Goal: Task Accomplishment & Management: Use online tool/utility

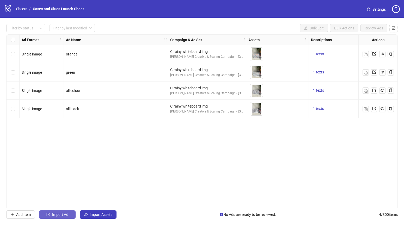
click at [59, 213] on span "Import Ad" at bounding box center [60, 215] width 16 height 4
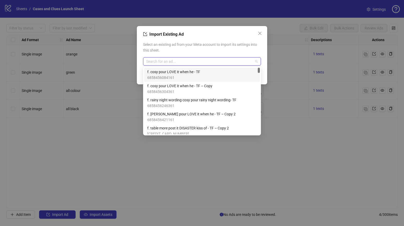
click at [167, 60] on input "search" at bounding box center [199, 62] width 107 height 8
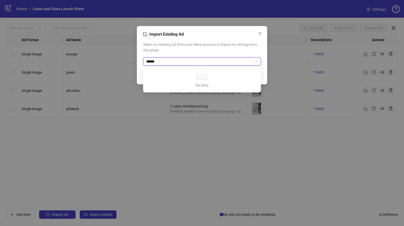
type input "******"
click at [149, 62] on input "*****" at bounding box center [199, 62] width 107 height 8
drag, startPoint x: 166, startPoint y: 62, endPoint x: 142, endPoint y: 62, distance: 24.2
click at [141, 62] on div "Import Existing Ad Select an existing ad from your Meta account to import its s…" at bounding box center [202, 55] width 130 height 58
type input "******"
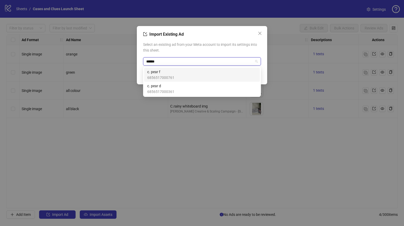
type input "*******"
click at [156, 72] on span "c. pear f" at bounding box center [160, 72] width 27 height 6
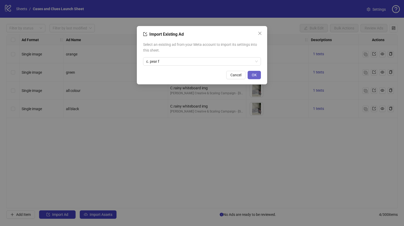
click at [254, 75] on span "OK" at bounding box center [254, 75] width 5 height 4
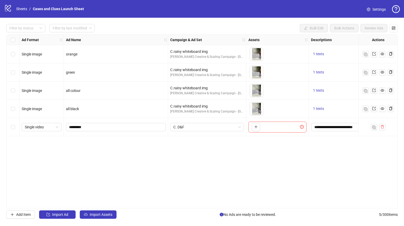
click at [16, 54] on div "Select row 1" at bounding box center [13, 54] width 13 height 18
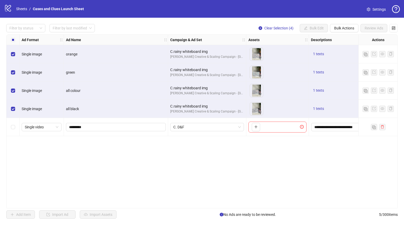
click at [343, 88] on div "1 texts" at bounding box center [348, 91] width 74 height 6
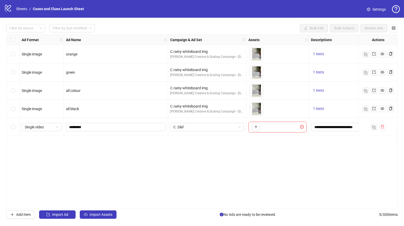
click at [340, 101] on div "1 texts" at bounding box center [348, 109] width 78 height 18
click at [353, 111] on div "1 texts" at bounding box center [348, 109] width 74 height 6
click at [333, 105] on div "1 texts" at bounding box center [348, 109] width 78 height 18
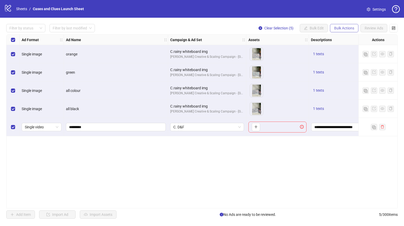
click at [347, 27] on span "Bulk Actions" at bounding box center [344, 28] width 20 height 4
click at [285, 75] on div "To pick up a draggable item, press the space bar. While dragging, use the arrow…" at bounding box center [277, 72] width 58 height 16
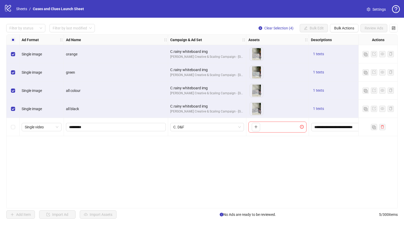
drag, startPoint x: 340, startPoint y: 26, endPoint x: 337, endPoint y: 33, distance: 7.2
click at [340, 26] on span "Bulk Actions" at bounding box center [344, 28] width 20 height 4
click at [344, 38] on span "Delete" at bounding box center [352, 39] width 36 height 6
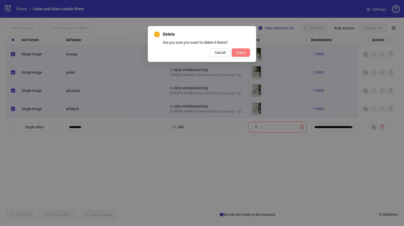
click at [236, 52] on span "Delete" at bounding box center [241, 53] width 10 height 4
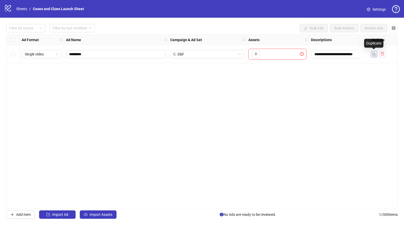
click at [376, 54] on button "button" at bounding box center [374, 54] width 6 height 6
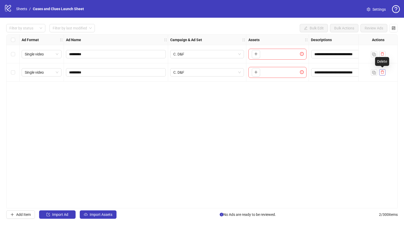
click at [383, 72] on icon "delete" at bounding box center [383, 72] width 4 height 4
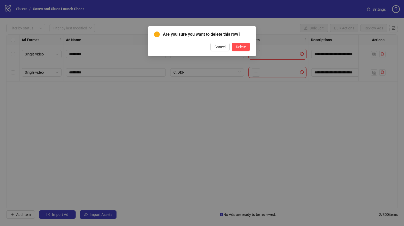
drag, startPoint x: 244, startPoint y: 46, endPoint x: 254, endPoint y: 48, distance: 9.9
click at [244, 47] on span "Delete" at bounding box center [241, 47] width 10 height 4
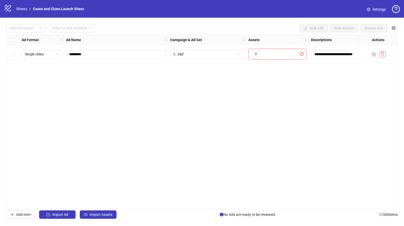
click at [382, 53] on icon "delete" at bounding box center [383, 54] width 4 height 4
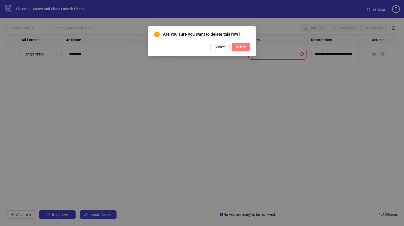
click at [244, 48] on span "Delete" at bounding box center [241, 47] width 10 height 4
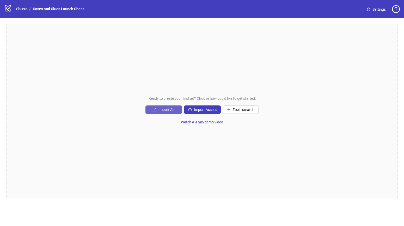
click at [167, 107] on button "Import Ad" at bounding box center [163, 110] width 36 height 8
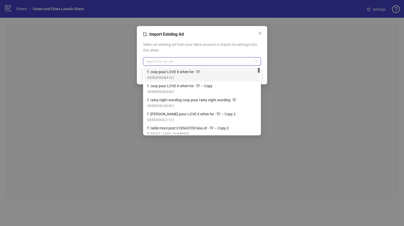
click at [189, 61] on input "search" at bounding box center [199, 62] width 107 height 8
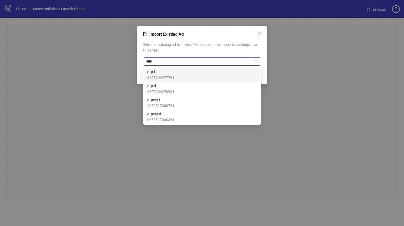
type input "*****"
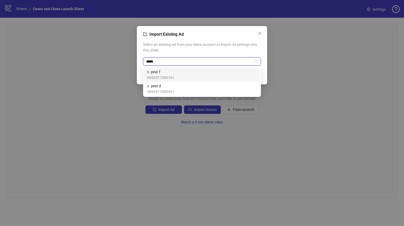
click at [191, 69] on div "c. pear f 6856517000761" at bounding box center [201, 74] width 109 height 11
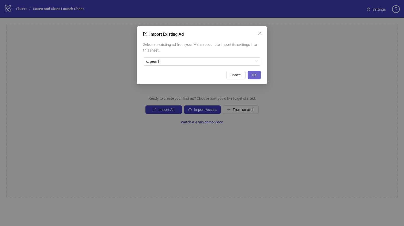
click at [253, 75] on span "OK" at bounding box center [254, 75] width 5 height 4
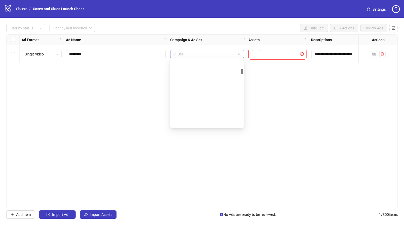
click at [240, 54] on span "C. D&F" at bounding box center [207, 54] width 68 height 8
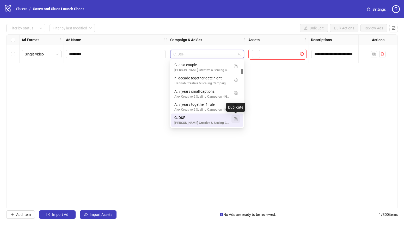
click at [237, 118] on img "button" at bounding box center [236, 120] width 4 height 4
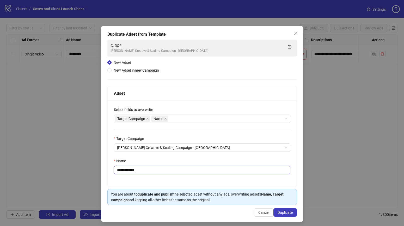
drag, startPoint x: 154, startPoint y: 170, endPoint x: 120, endPoint y: 168, distance: 33.4
click at [120, 168] on input "**********" at bounding box center [202, 170] width 176 height 8
type input "**********"
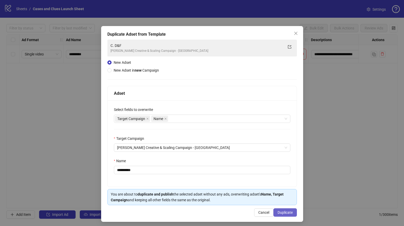
click at [280, 212] on span "Duplicate" at bounding box center [285, 213] width 15 height 4
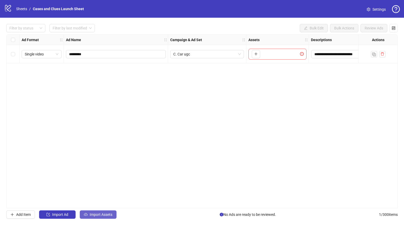
click at [99, 214] on span "Import Assets" at bounding box center [101, 215] width 23 height 4
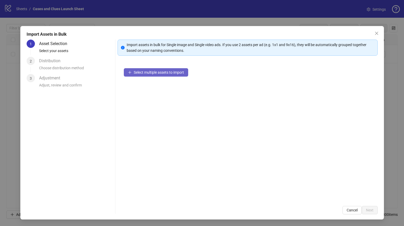
click at [150, 71] on span "Select multiple assets to import" at bounding box center [159, 72] width 50 height 4
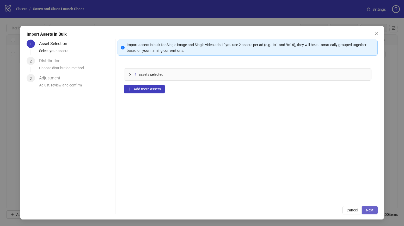
click at [370, 210] on span "Next" at bounding box center [370, 210] width 8 height 4
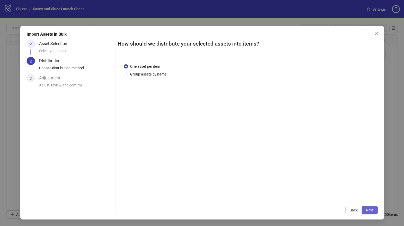
click at [371, 210] on span "Next" at bounding box center [370, 210] width 8 height 4
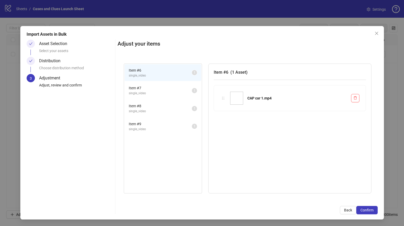
click at [371, 210] on span "Confirm" at bounding box center [366, 210] width 13 height 4
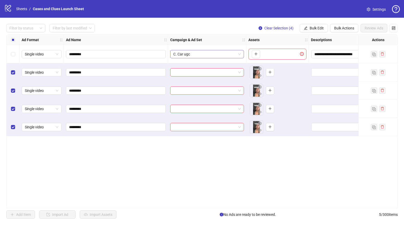
click at [221, 56] on span "C. Car ugc" at bounding box center [207, 54] width 68 height 8
click at [279, 139] on div "**********" at bounding box center [202, 121] width 392 height 174
click at [314, 28] on span "Bulk Edit" at bounding box center [317, 28] width 14 height 4
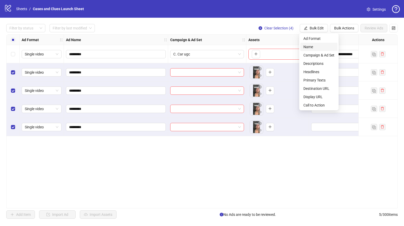
click at [313, 46] on span "Name" at bounding box center [318, 47] width 31 height 6
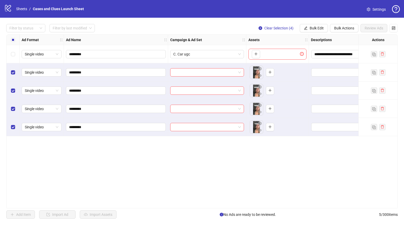
click at [247, 142] on div "**********" at bounding box center [202, 121] width 392 height 174
click at [310, 29] on span "Bulk Edit" at bounding box center [317, 28] width 14 height 4
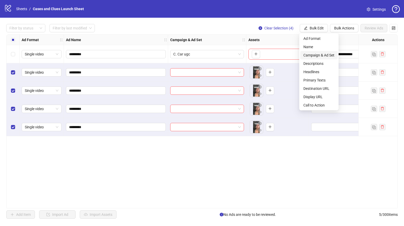
click at [313, 56] on span "Campaign & Ad Set" at bounding box center [318, 55] width 31 height 6
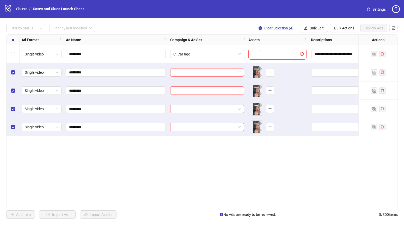
click at [312, 158] on div "**********" at bounding box center [202, 121] width 392 height 174
click at [305, 28] on icon "edit" at bounding box center [306, 28] width 4 height 4
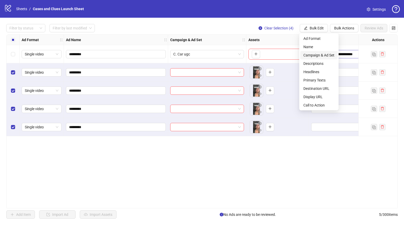
click at [315, 54] on span "Campaign & Ad Set" at bounding box center [318, 55] width 31 height 6
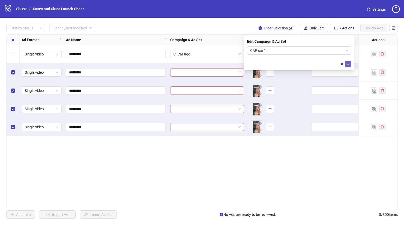
click at [348, 64] on icon "check" at bounding box center [348, 64] width 4 height 4
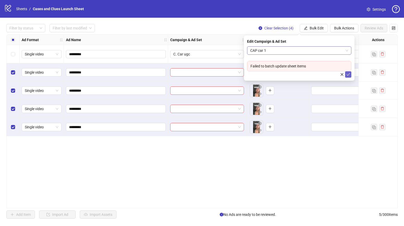
click at [284, 47] on span "CAP car 1" at bounding box center [299, 51] width 98 height 8
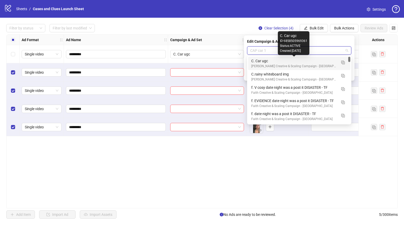
click at [268, 59] on div "C. Car ugc" at bounding box center [293, 61] width 85 height 6
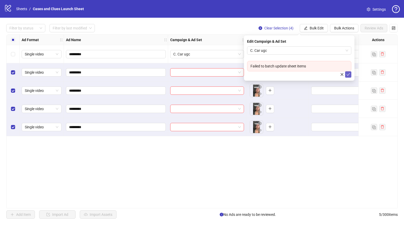
click at [349, 74] on icon "check" at bounding box center [348, 75] width 4 height 4
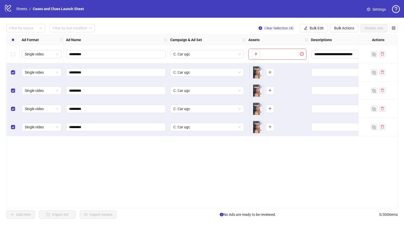
click at [268, 140] on div "**********" at bounding box center [202, 121] width 392 height 174
click at [265, 53] on div "To pick up a draggable item, press the space bar. While dragging, use the arrow…" at bounding box center [277, 54] width 58 height 11
click at [312, 27] on span "Bulk Edit" at bounding box center [317, 28] width 14 height 4
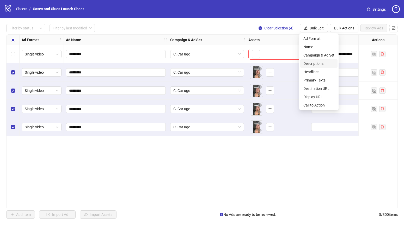
click at [313, 61] on span "Descriptions" at bounding box center [318, 64] width 31 height 6
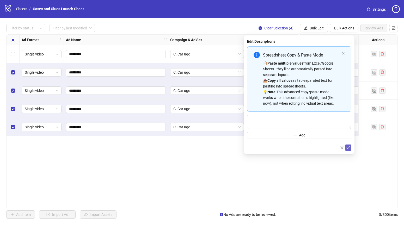
click at [348, 148] on icon "check" at bounding box center [348, 147] width 3 height 3
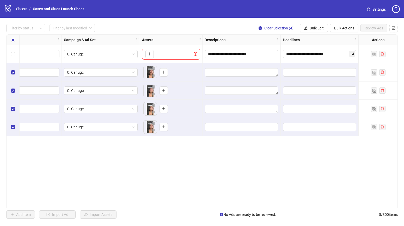
scroll to position [0, 107]
click at [317, 27] on span "Bulk Edit" at bounding box center [317, 28] width 14 height 4
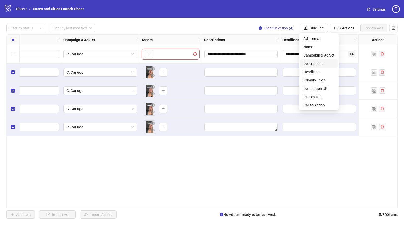
click at [308, 62] on span "Descriptions" at bounding box center [318, 64] width 31 height 6
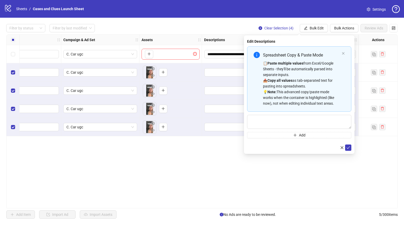
click at [263, 180] on div "**********" at bounding box center [202, 121] width 392 height 174
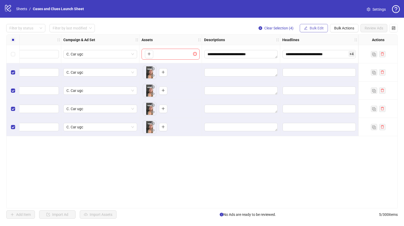
click at [315, 27] on span "Bulk Edit" at bounding box center [317, 28] width 14 height 4
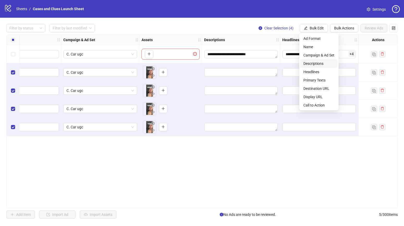
click at [310, 63] on span "Descriptions" at bounding box center [318, 64] width 31 height 6
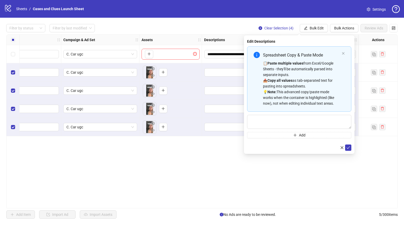
click at [192, 167] on div "**********" at bounding box center [202, 121] width 392 height 174
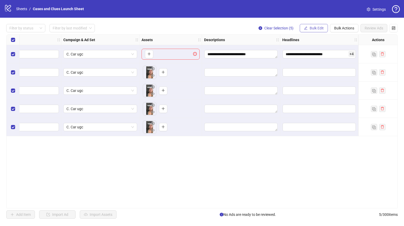
click at [317, 27] on span "Bulk Edit" at bounding box center [317, 28] width 14 height 4
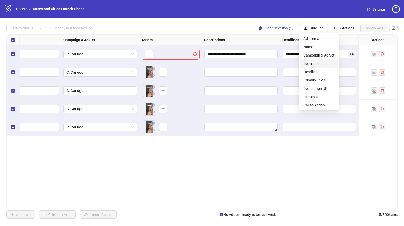
click at [314, 61] on span "Descriptions" at bounding box center [318, 64] width 31 height 6
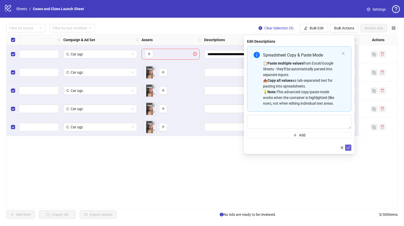
click at [348, 149] on icon "check" at bounding box center [348, 148] width 4 height 4
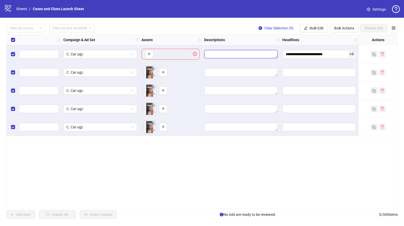
click at [243, 56] on textarea "Edit values" at bounding box center [240, 54] width 73 height 8
click at [214, 52] on textarea "Edit values" at bounding box center [240, 54] width 73 height 8
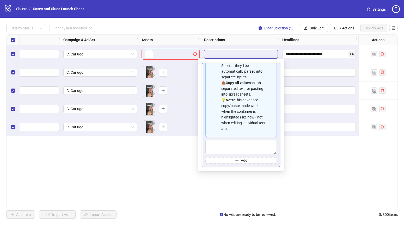
scroll to position [47, 0]
click at [305, 150] on div "**********" at bounding box center [202, 121] width 392 height 174
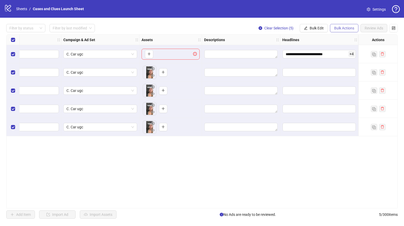
click at [341, 28] on span "Bulk Actions" at bounding box center [344, 28] width 20 height 4
click at [340, 39] on span "Delete" at bounding box center [352, 39] width 36 height 6
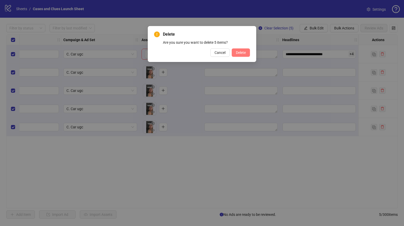
click at [244, 54] on span "Delete" at bounding box center [241, 53] width 10 height 4
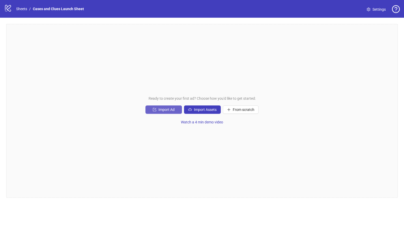
click at [164, 111] on span "Import Ad" at bounding box center [166, 110] width 16 height 4
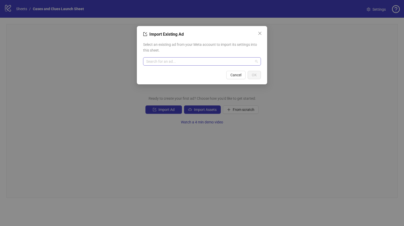
click at [194, 60] on input "search" at bounding box center [199, 62] width 107 height 8
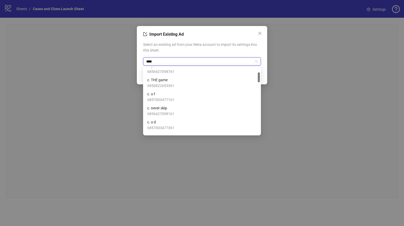
scroll to position [0, 0]
type input "*****"
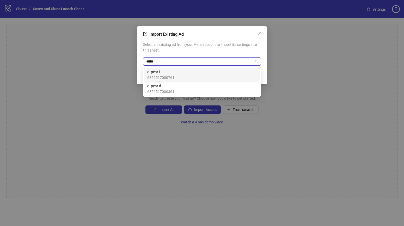
click at [192, 75] on div "c. pear f 6856517000761" at bounding box center [201, 74] width 109 height 11
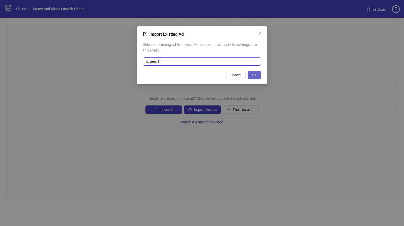
click at [253, 76] on span "OK" at bounding box center [254, 75] width 5 height 4
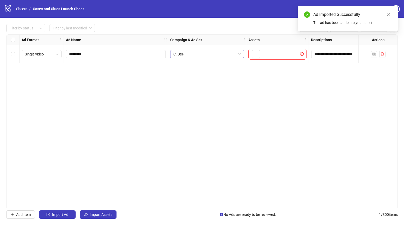
click at [241, 54] on div "C. D&F" at bounding box center [207, 54] width 74 height 8
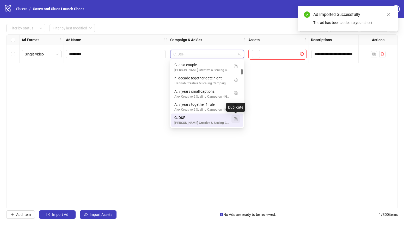
click at [235, 120] on img "button" at bounding box center [236, 120] width 4 height 4
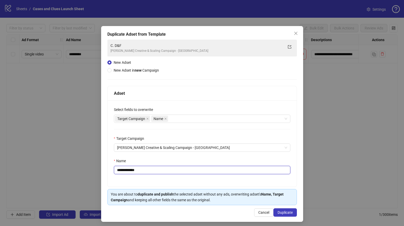
drag, startPoint x: 150, startPoint y: 169, endPoint x: 120, endPoint y: 172, distance: 30.1
click at [120, 172] on input "**********" at bounding box center [202, 170] width 176 height 8
type input "**********"
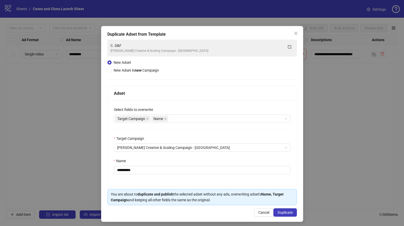
click at [201, 182] on div "**********" at bounding box center [202, 144] width 189 height 86
click at [278, 212] on span "Duplicate" at bounding box center [285, 213] width 15 height 4
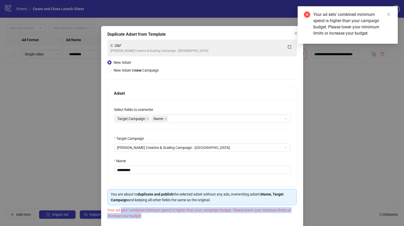
drag, startPoint x: 120, startPoint y: 210, endPoint x: 140, endPoint y: 215, distance: 20.6
click at [140, 215] on span "Your ad sets' combined minimum spend is higher than your campaign budget. Pleas…" at bounding box center [199, 213] width 184 height 10
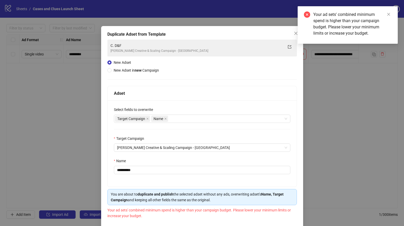
click at [150, 216] on div "Your ad sets' combined minimum spend is higher than your campaign budget. Pleas…" at bounding box center [201, 212] width 189 height 11
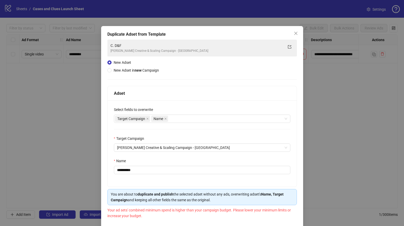
click at [242, 188] on div "**********" at bounding box center [201, 155] width 189 height 139
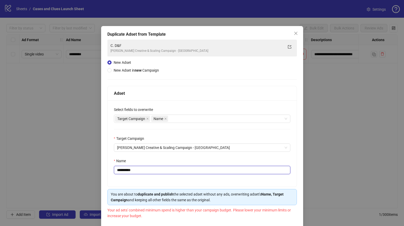
click at [255, 167] on input "**********" at bounding box center [202, 170] width 176 height 8
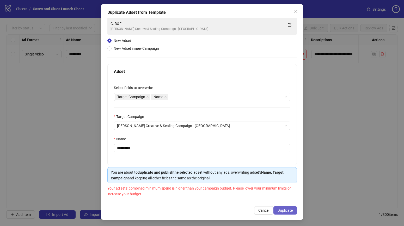
click at [281, 211] on span "Duplicate" at bounding box center [285, 211] width 15 height 4
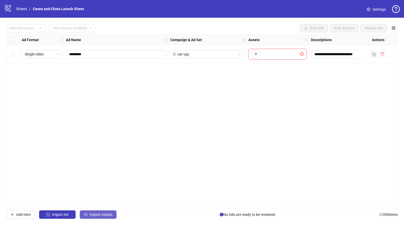
click at [96, 219] on button "Import Assets" at bounding box center [98, 215] width 37 height 8
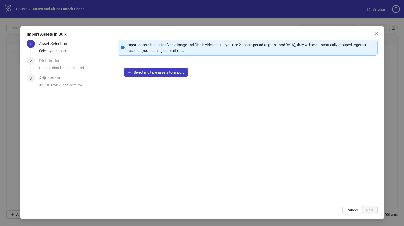
click at [140, 79] on div "Select multiple assets to import" at bounding box center [248, 131] width 260 height 138
click at [139, 74] on span "Select multiple assets to import" at bounding box center [159, 72] width 50 height 4
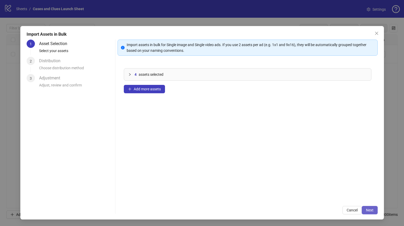
click at [367, 209] on span "Next" at bounding box center [370, 210] width 8 height 4
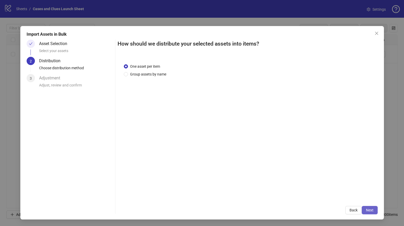
click at [367, 209] on span "Next" at bounding box center [370, 210] width 8 height 4
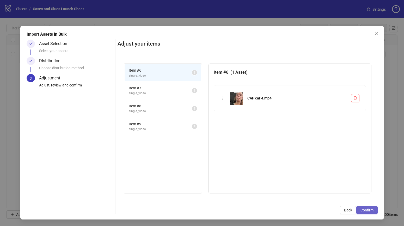
click at [367, 209] on span "Confirm" at bounding box center [366, 210] width 13 height 4
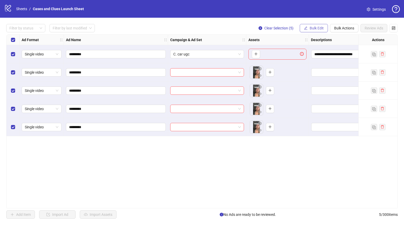
drag, startPoint x: 338, startPoint y: 27, endPoint x: 320, endPoint y: 29, distance: 17.8
click at [320, 29] on div "Clear Selection (5) Bulk Edit Bulk Actions Review Ads" at bounding box center [325, 28] width 143 height 8
click at [320, 29] on span "Bulk Edit" at bounding box center [317, 28] width 14 height 4
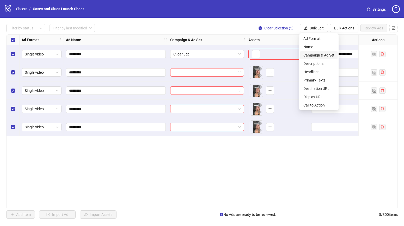
click at [313, 55] on span "Campaign & Ad Set" at bounding box center [318, 55] width 31 height 6
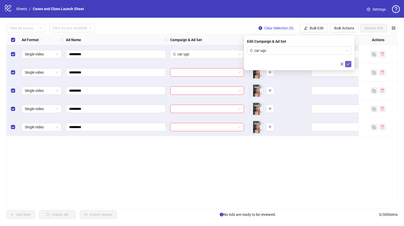
click at [349, 63] on icon "check" at bounding box center [348, 64] width 4 height 4
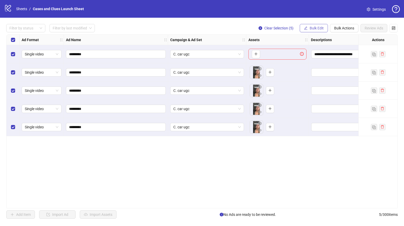
click at [310, 26] on span "Bulk Edit" at bounding box center [317, 28] width 14 height 4
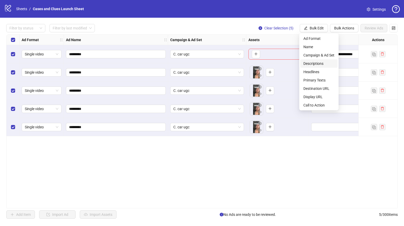
click at [320, 65] on span "Descriptions" at bounding box center [318, 64] width 31 height 6
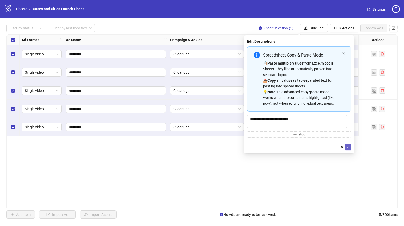
click at [350, 146] on icon "check" at bounding box center [348, 147] width 3 height 3
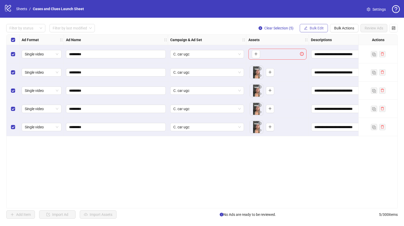
click at [320, 30] on button "Bulk Edit" at bounding box center [314, 28] width 28 height 8
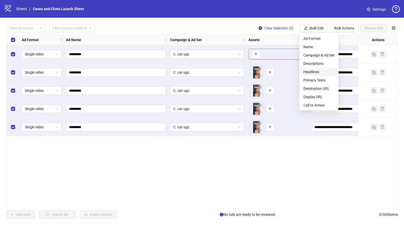
click at [327, 70] on span "Headlines" at bounding box center [318, 72] width 31 height 6
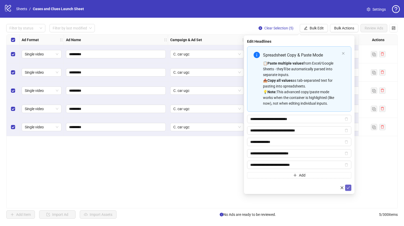
click at [349, 188] on icon "check" at bounding box center [348, 188] width 4 height 4
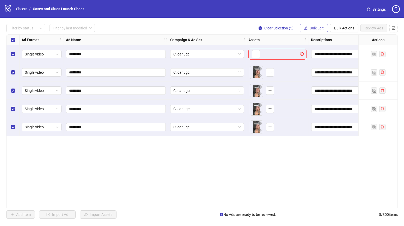
click at [310, 31] on button "Bulk Edit" at bounding box center [314, 28] width 28 height 8
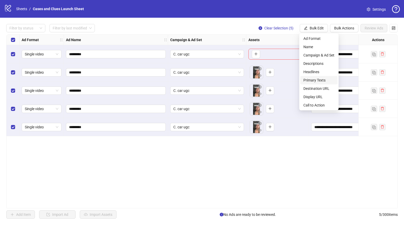
click at [316, 79] on span "Primary Texts" at bounding box center [318, 80] width 31 height 6
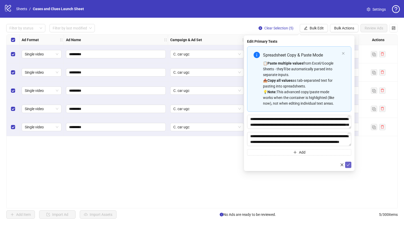
click at [350, 164] on button "submit" at bounding box center [348, 165] width 6 height 6
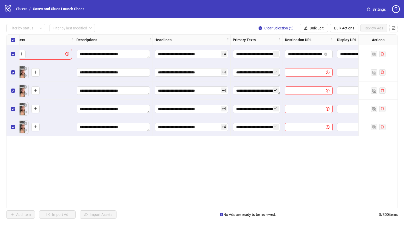
scroll to position [0, 234]
click at [310, 31] on button "Bulk Edit" at bounding box center [314, 28] width 28 height 8
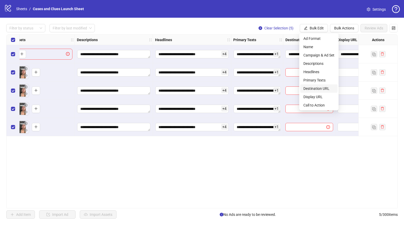
click at [319, 88] on span "Destination URL" at bounding box center [318, 89] width 31 height 6
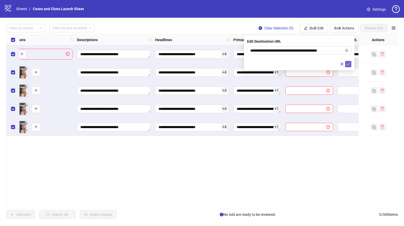
click at [350, 66] on icon "check" at bounding box center [348, 64] width 4 height 4
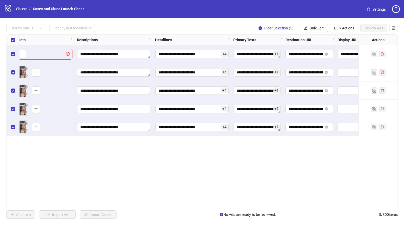
click at [311, 23] on div "**********" at bounding box center [202, 121] width 404 height 207
click at [311, 26] on button "Bulk Edit" at bounding box center [314, 28] width 28 height 8
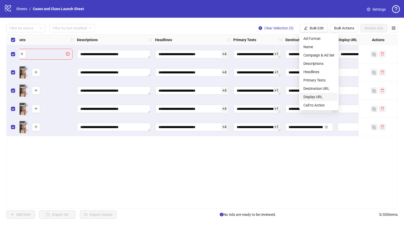
click at [326, 97] on span "Display URL" at bounding box center [318, 97] width 31 height 6
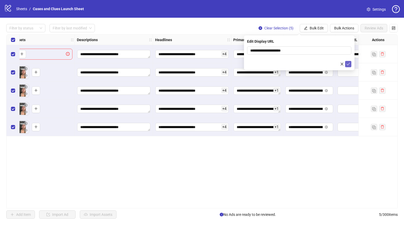
click at [351, 64] on div "**********" at bounding box center [299, 52] width 111 height 35
click at [351, 65] on button "submit" at bounding box center [348, 64] width 6 height 6
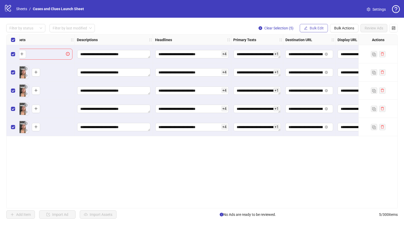
click at [304, 27] on icon "edit" at bounding box center [306, 28] width 4 height 4
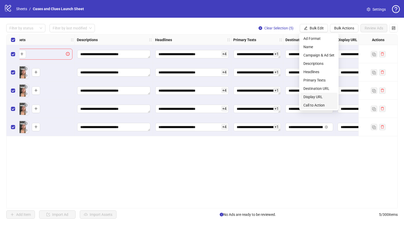
click at [318, 101] on li "Call to Action" at bounding box center [318, 105] width 37 height 8
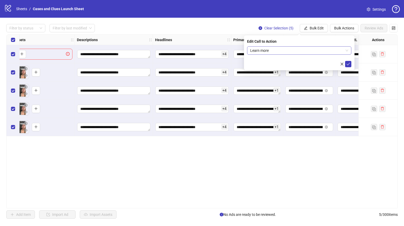
click at [341, 52] on span "Learn more" at bounding box center [299, 51] width 98 height 8
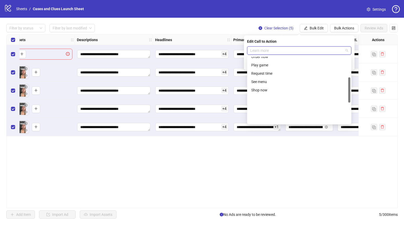
scroll to position [108, 0]
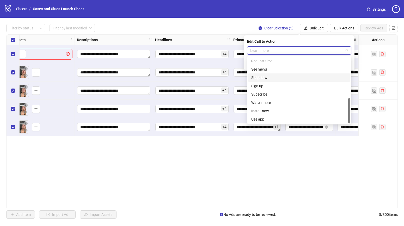
click at [277, 77] on div "Shop now" at bounding box center [299, 78] width 96 height 6
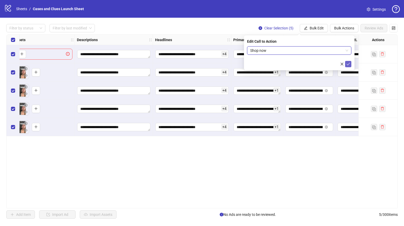
click at [350, 66] on span "submit" at bounding box center [348, 64] width 4 height 4
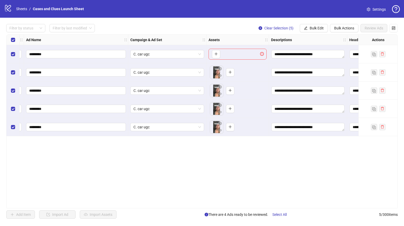
scroll to position [0, 0]
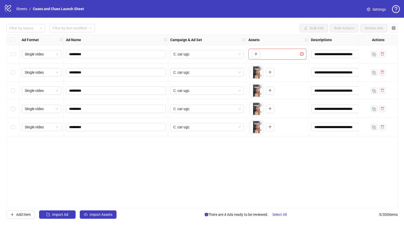
click at [13, 50] on div "Select row 1" at bounding box center [13, 54] width 13 height 18
click at [381, 54] on icon "delete" at bounding box center [382, 53] width 3 height 3
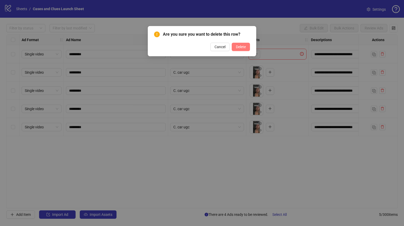
click at [242, 48] on span "Delete" at bounding box center [241, 47] width 10 height 4
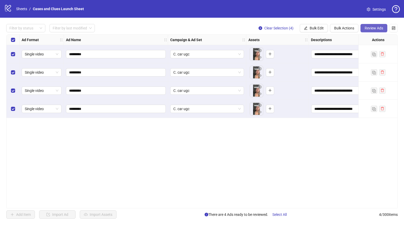
click at [370, 27] on span "Review Ads" at bounding box center [374, 28] width 19 height 4
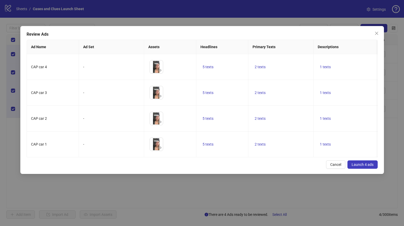
click at [357, 163] on span "Launch 4 ads" at bounding box center [363, 165] width 22 height 4
